Goal: Task Accomplishment & Management: Use online tool/utility

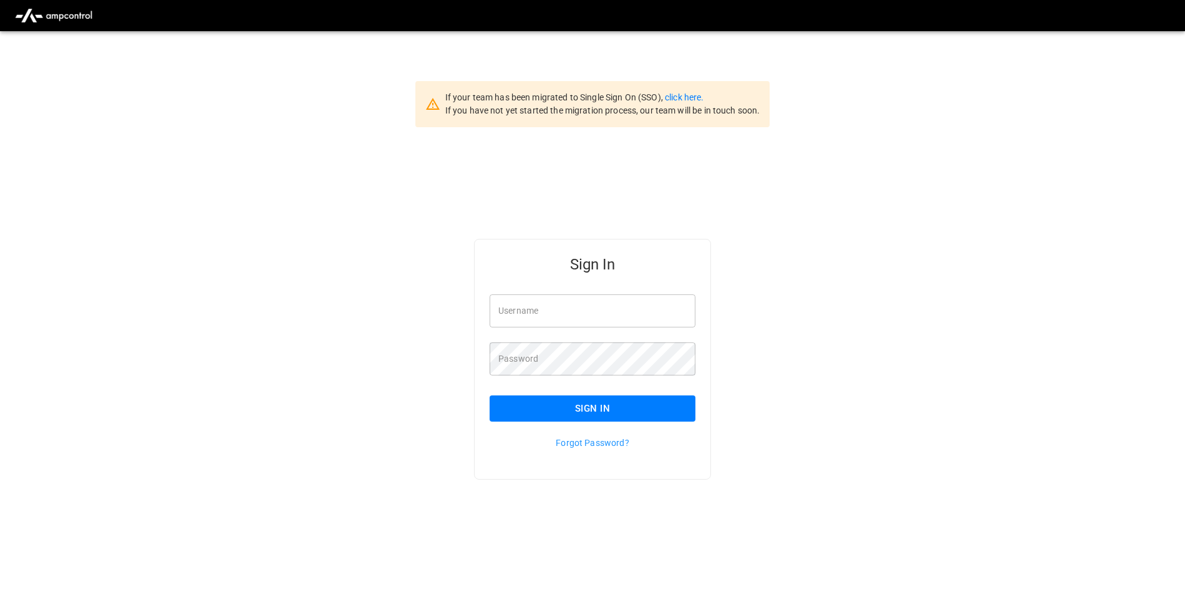
type input "**********"
click at [665, 404] on button "Sign In" at bounding box center [593, 408] width 206 height 26
